Goal: Communication & Community: Answer question/provide support

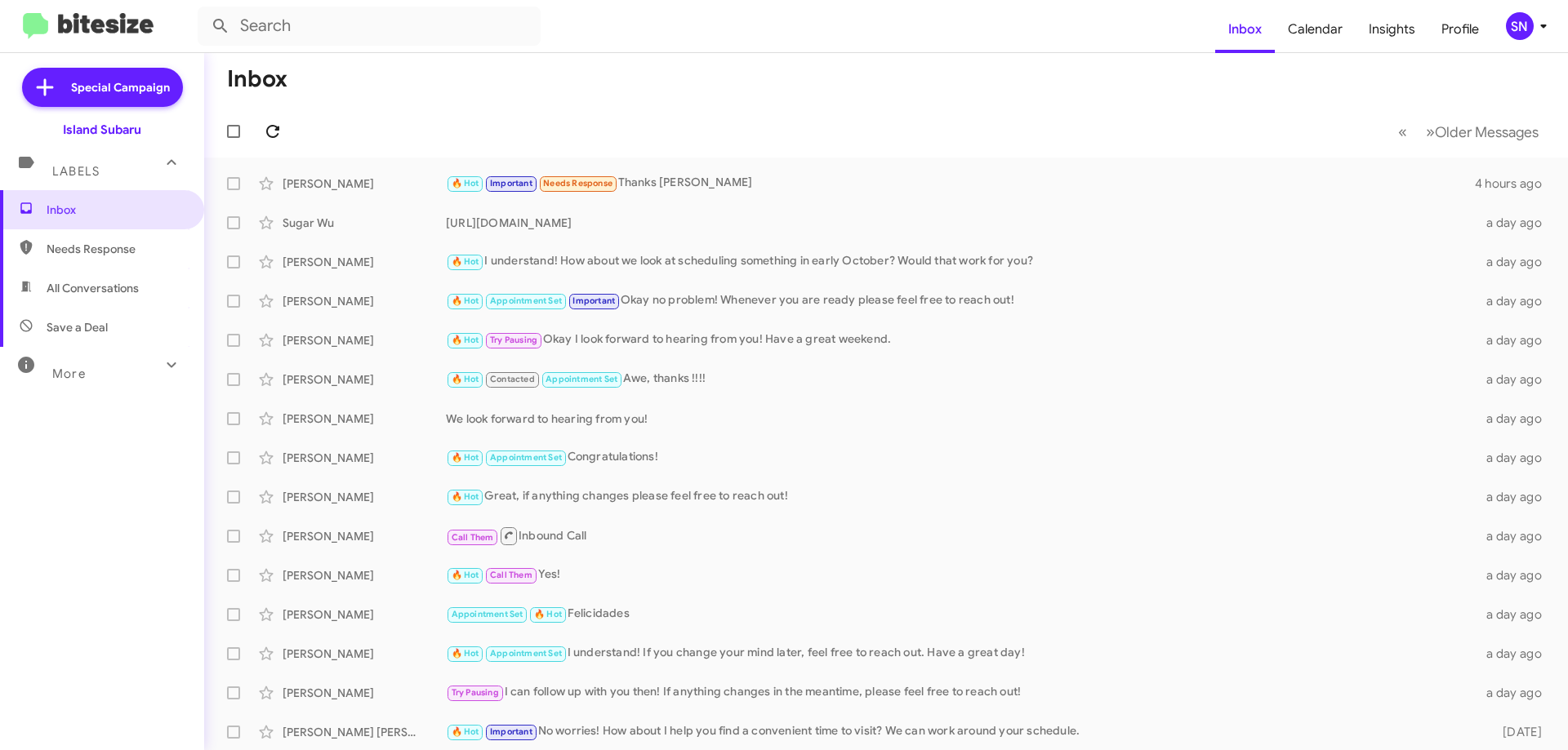
click at [285, 133] on span at bounding box center [272, 131] width 33 height 19
click at [272, 133] on icon at bounding box center [272, 131] width 19 height 19
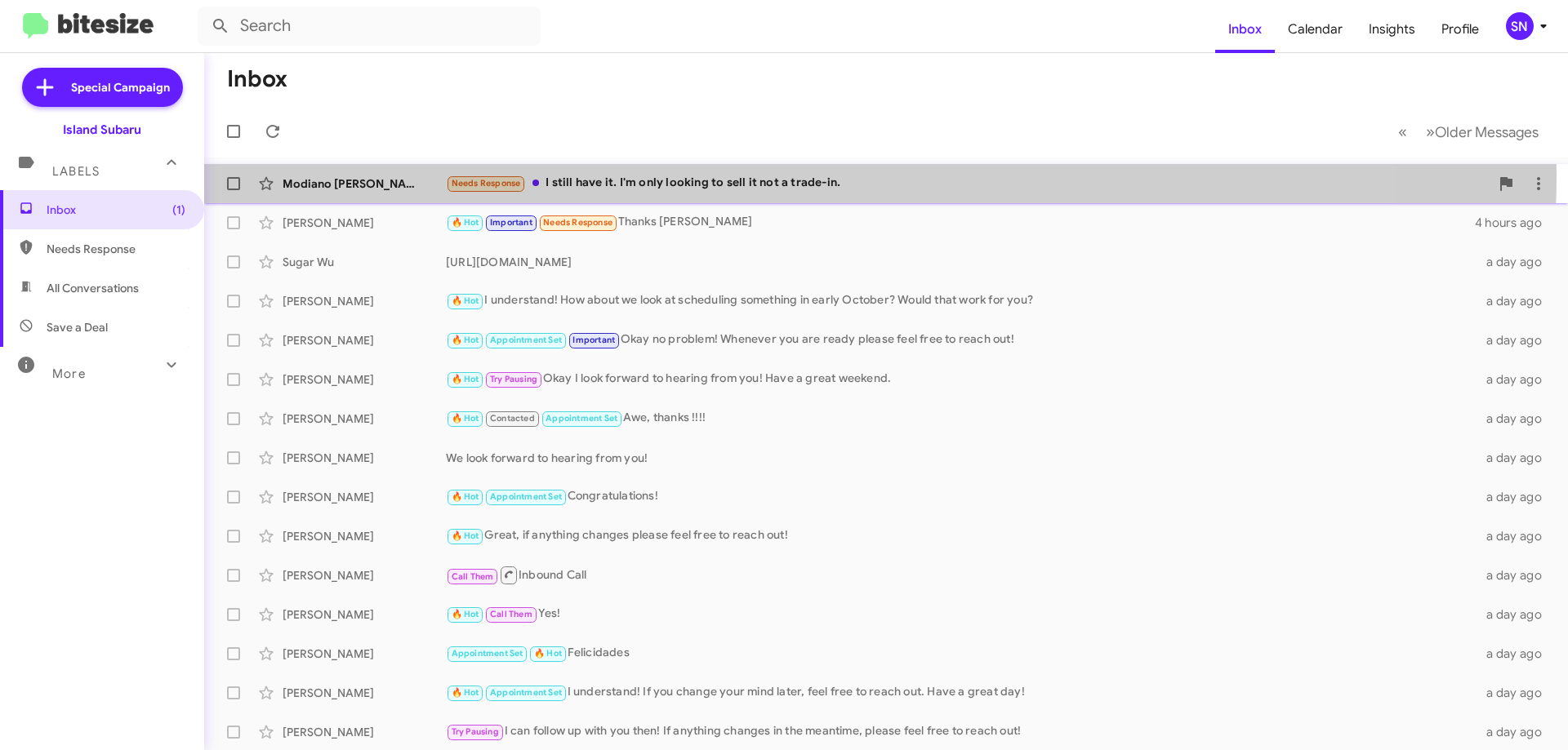
click at [750, 174] on div "Needs Response I still have it. I'm only looking to sell it not a trade-in." at bounding box center [967, 183] width 1044 height 18
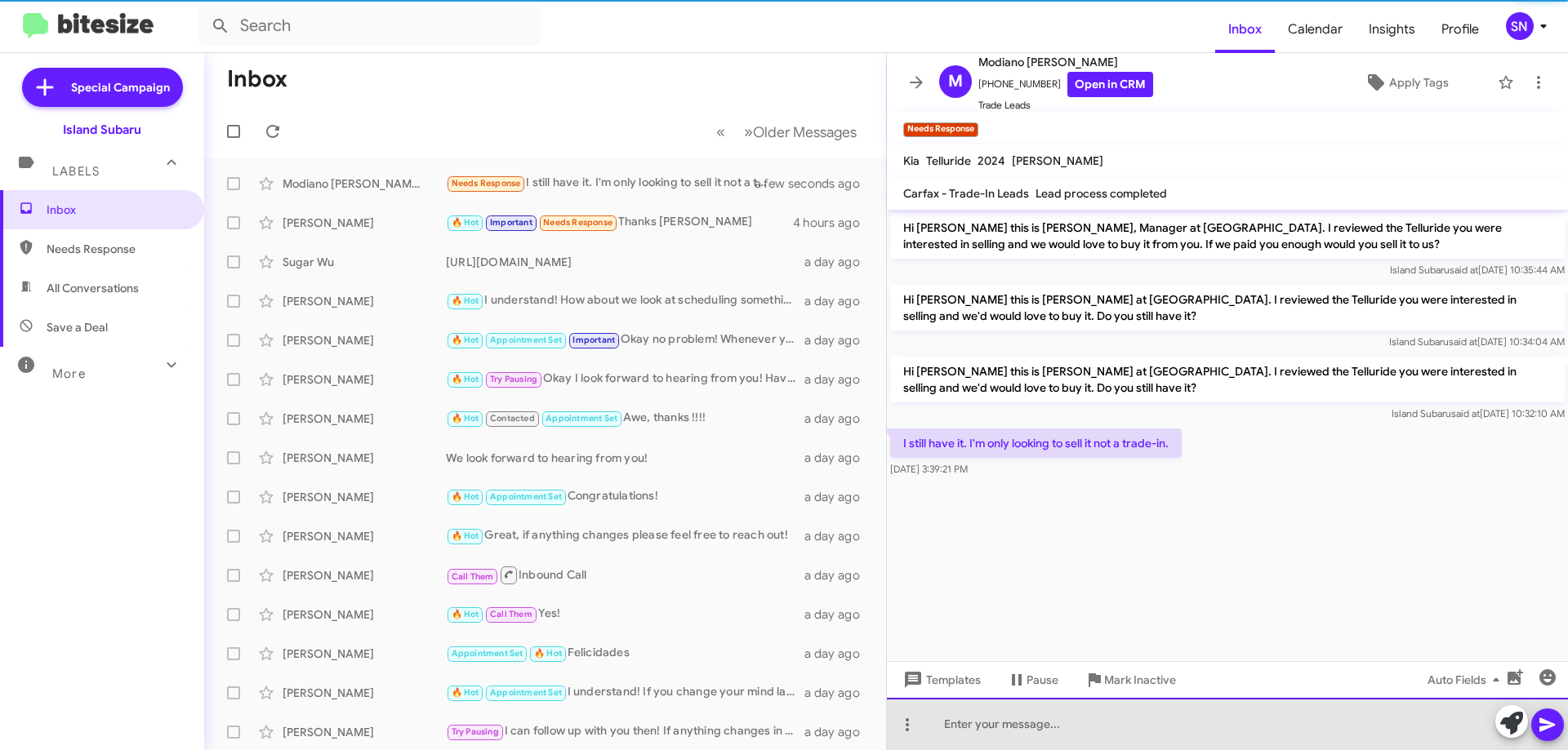
click at [1033, 737] on div at bounding box center [1227, 724] width 681 height 52
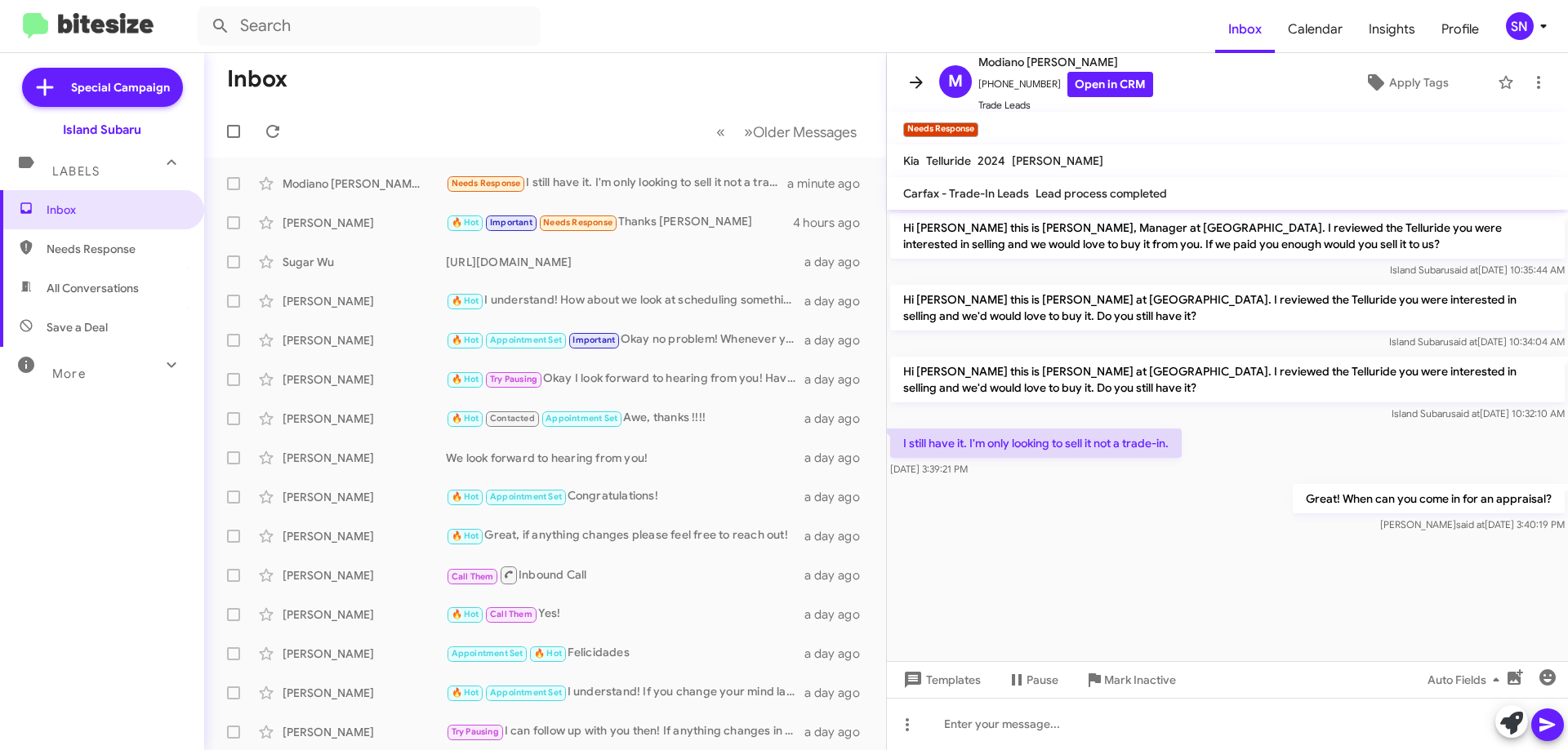
click at [908, 81] on icon at bounding box center [916, 82] width 19 height 19
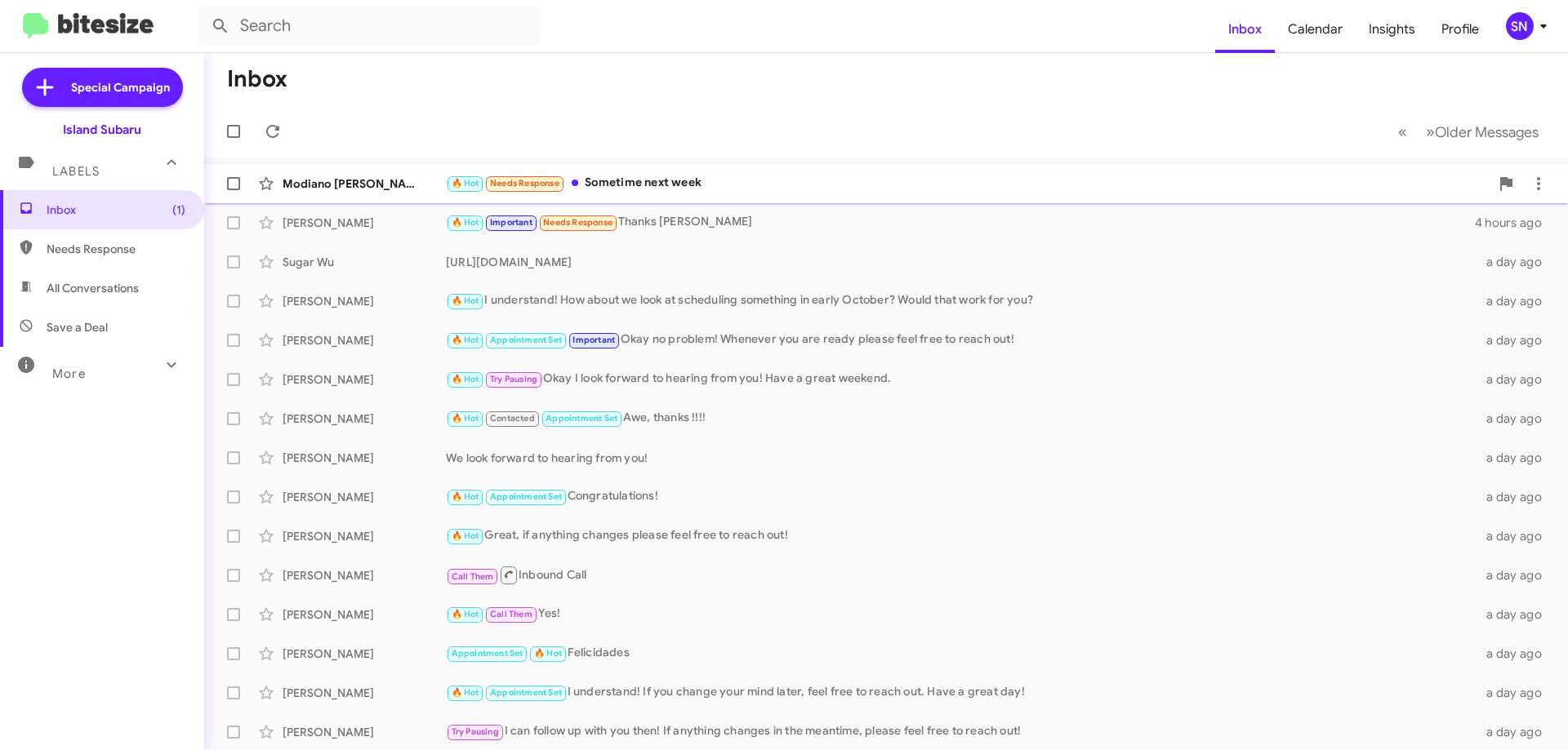
click at [713, 174] on div "🔥 Hot Needs Response Sometime next week" at bounding box center [967, 183] width 1044 height 18
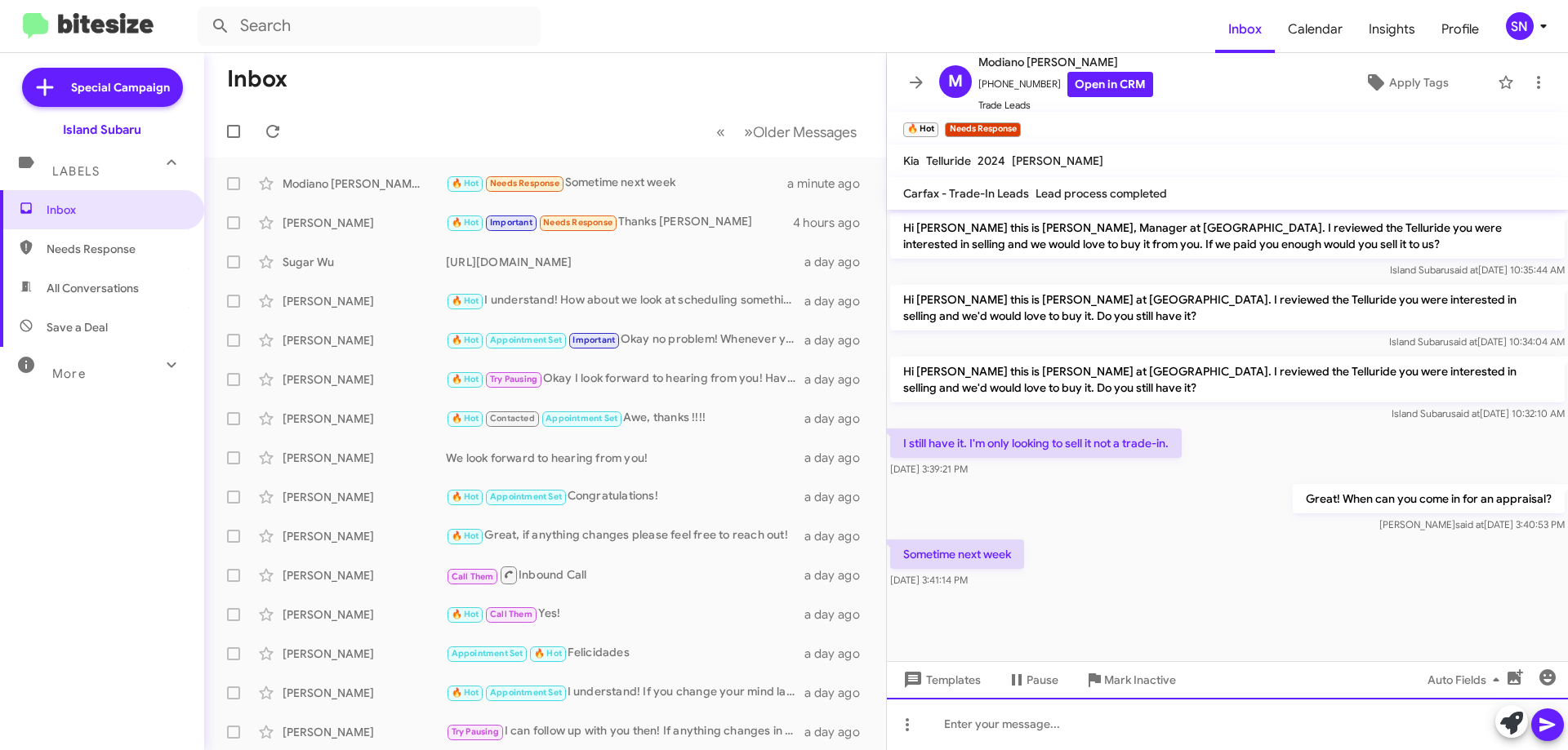
click at [988, 732] on div at bounding box center [1227, 724] width 681 height 52
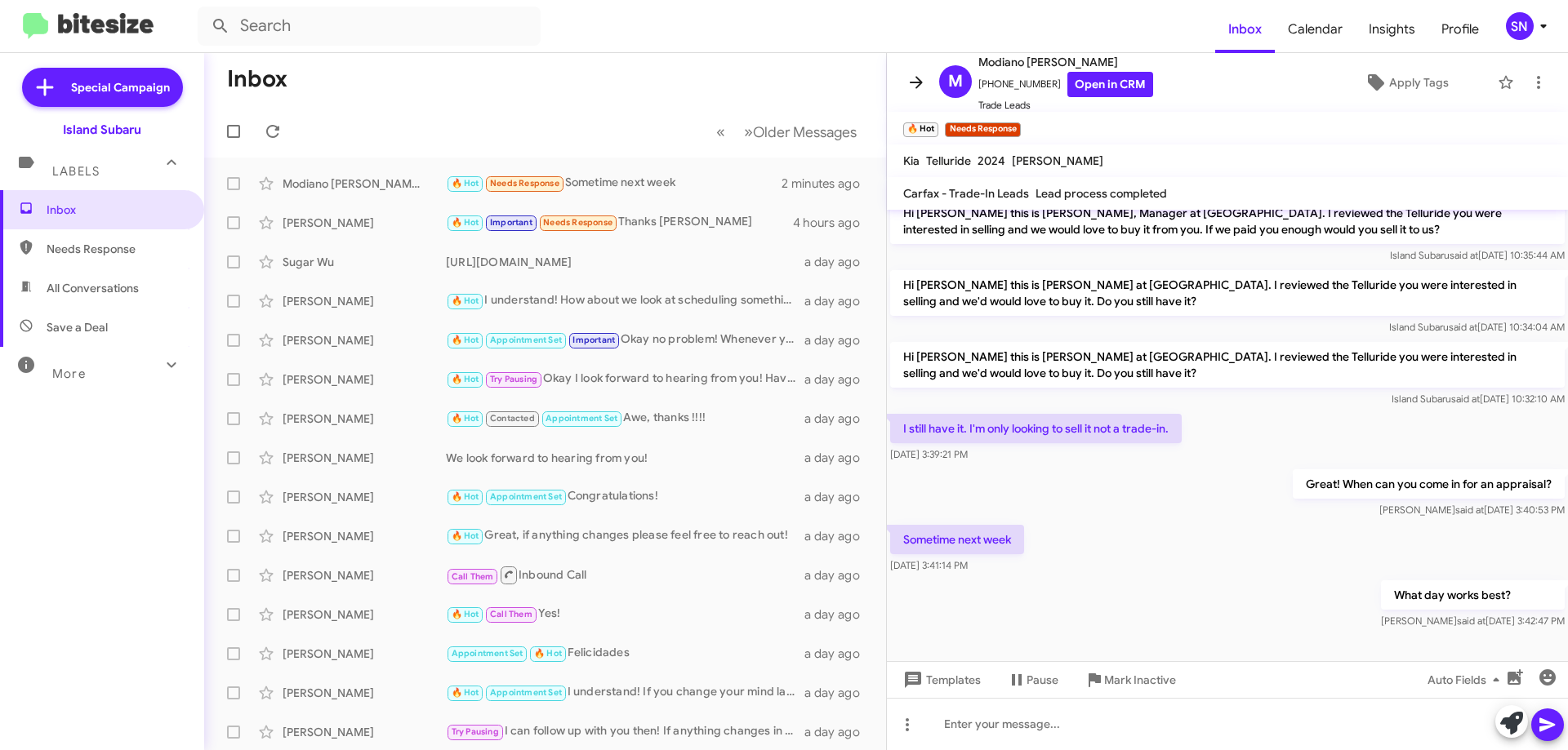
click at [918, 81] on icon at bounding box center [916, 82] width 19 height 19
